Goal: Transaction & Acquisition: Subscribe to service/newsletter

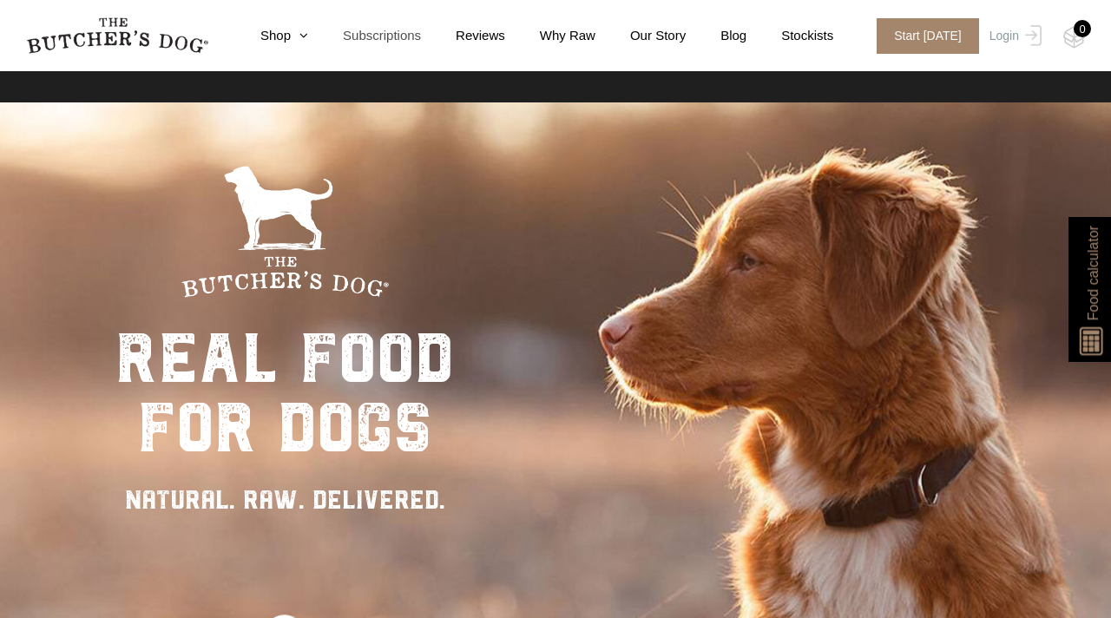
click at [361, 33] on link "Subscriptions" at bounding box center [364, 36] width 113 height 20
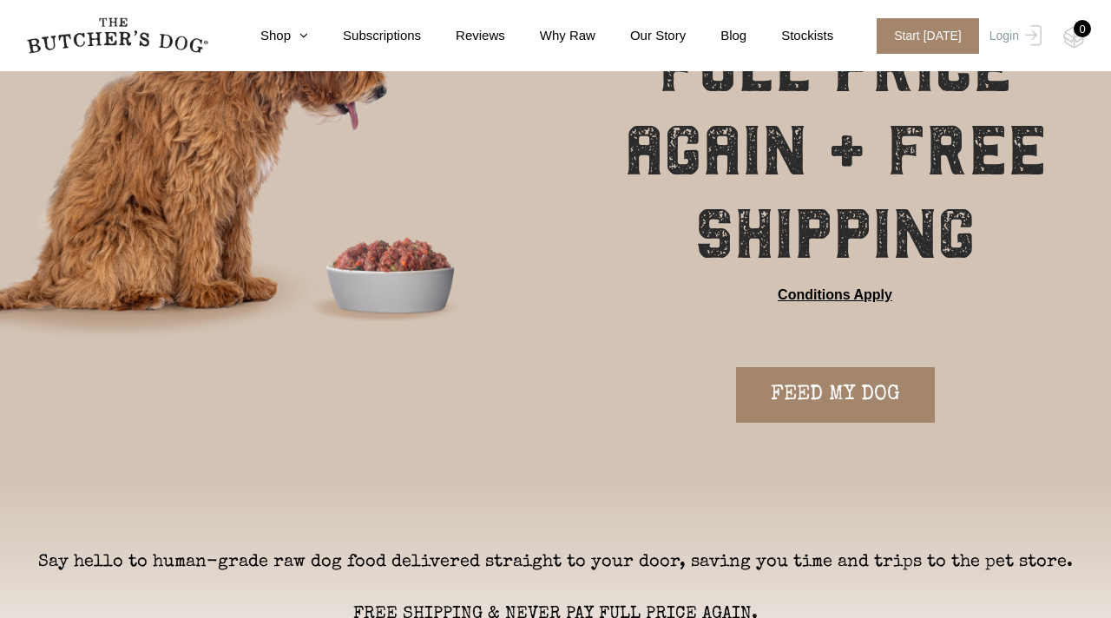
scroll to position [219, 0]
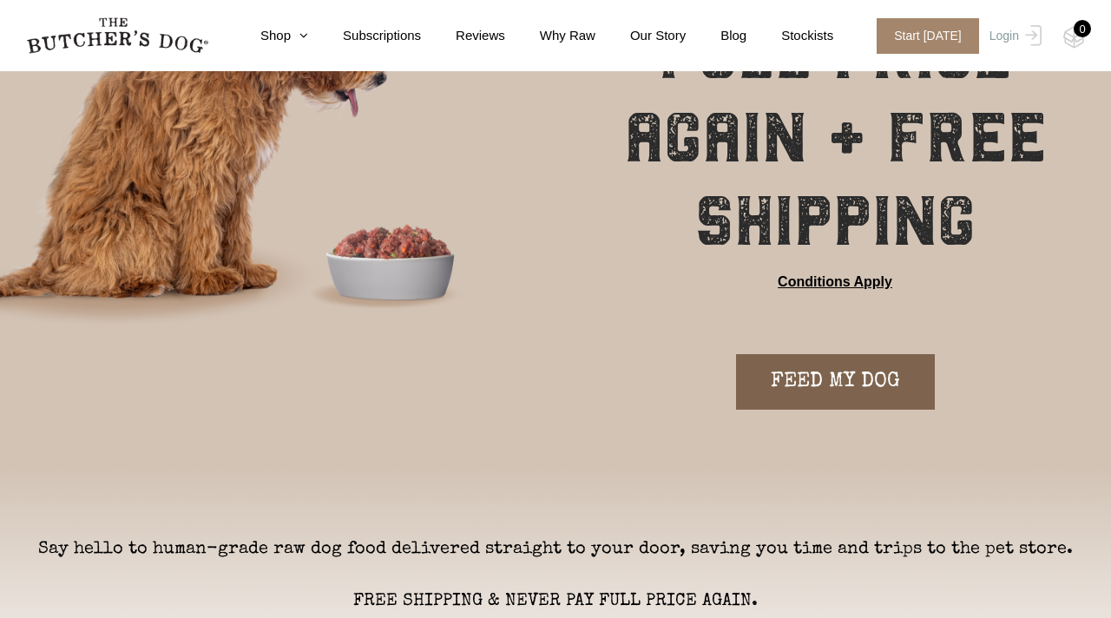
click at [836, 394] on link "FEED MY DOG" at bounding box center [835, 382] width 199 height 56
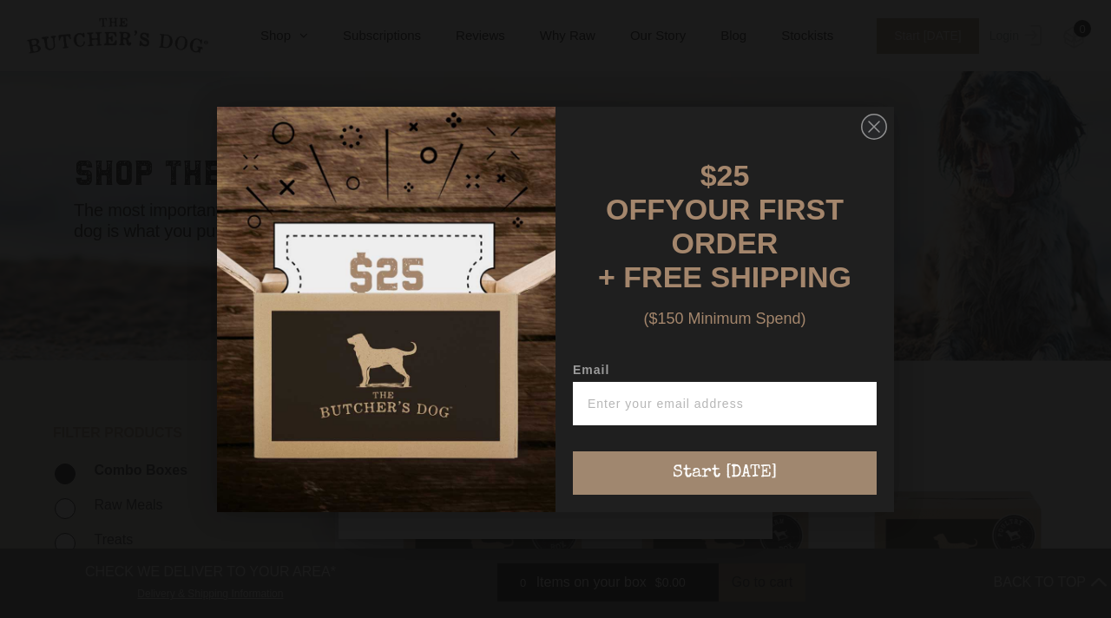
scroll to position [85, 0]
click at [878, 138] on circle "Close dialog" at bounding box center [874, 126] width 25 height 25
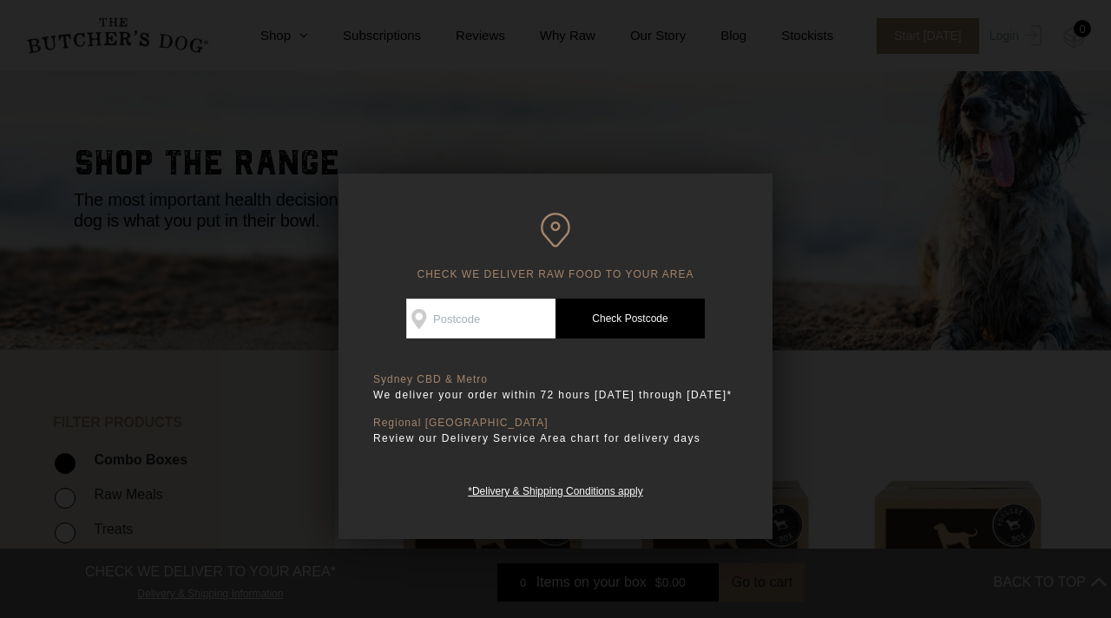
click at [462, 319] on input "Check Availability At" at bounding box center [480, 319] width 149 height 40
type input "2444"
click at [622, 319] on link "Check Postcode" at bounding box center [630, 319] width 149 height 40
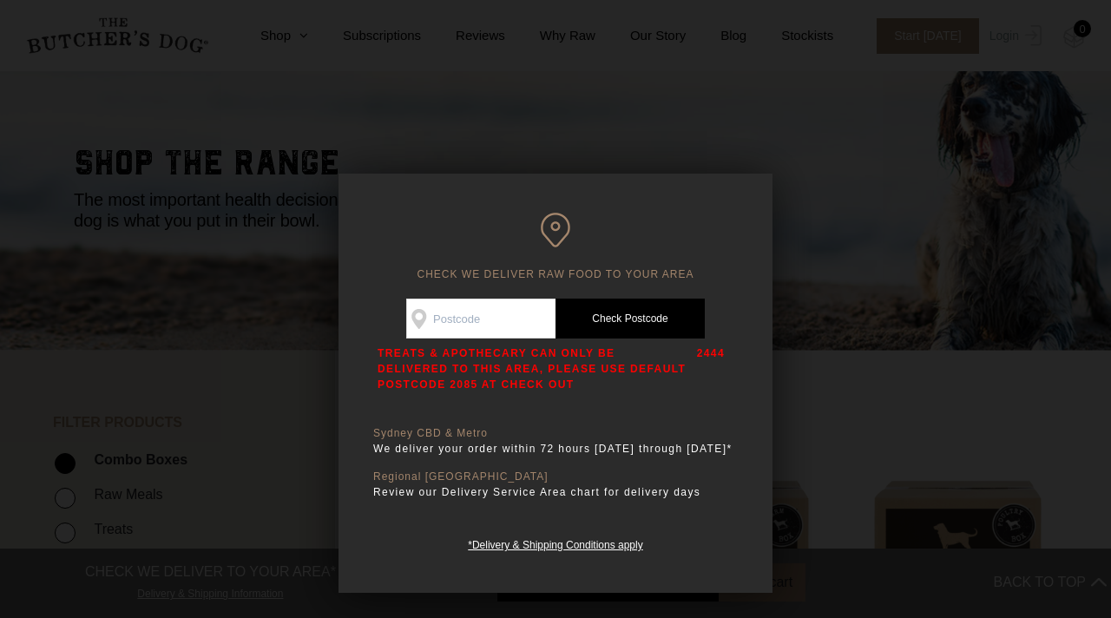
click at [531, 458] on p "Review our Delivery Service Area chart for delivery days" at bounding box center [555, 448] width 365 height 17
click at [697, 122] on div at bounding box center [555, 309] width 1111 height 618
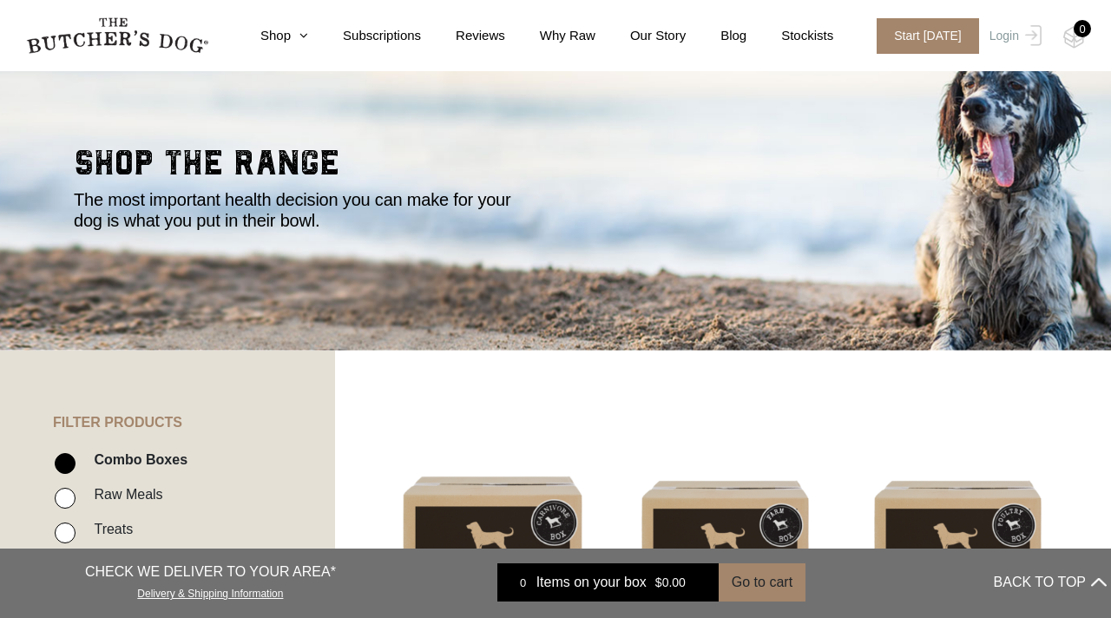
scroll to position [0, 0]
